Goal: Information Seeking & Learning: Find specific fact

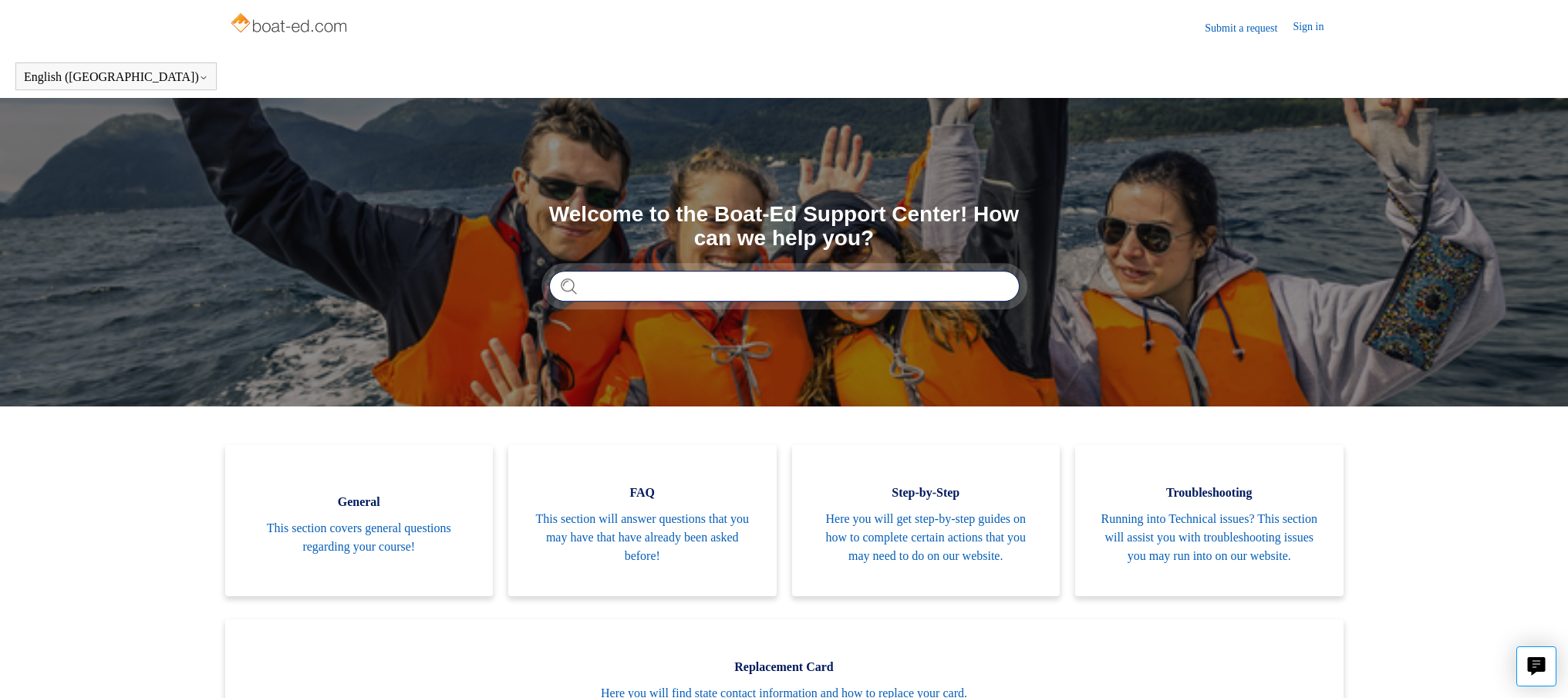
click at [606, 287] on input "Search" at bounding box center [784, 286] width 471 height 31
click at [819, 293] on input "**********" at bounding box center [784, 286] width 471 height 31
type input "*"
click at [1318, 29] on link "Sign in" at bounding box center [1316, 27] width 47 height 18
